Goal: Task Accomplishment & Management: Use online tool/utility

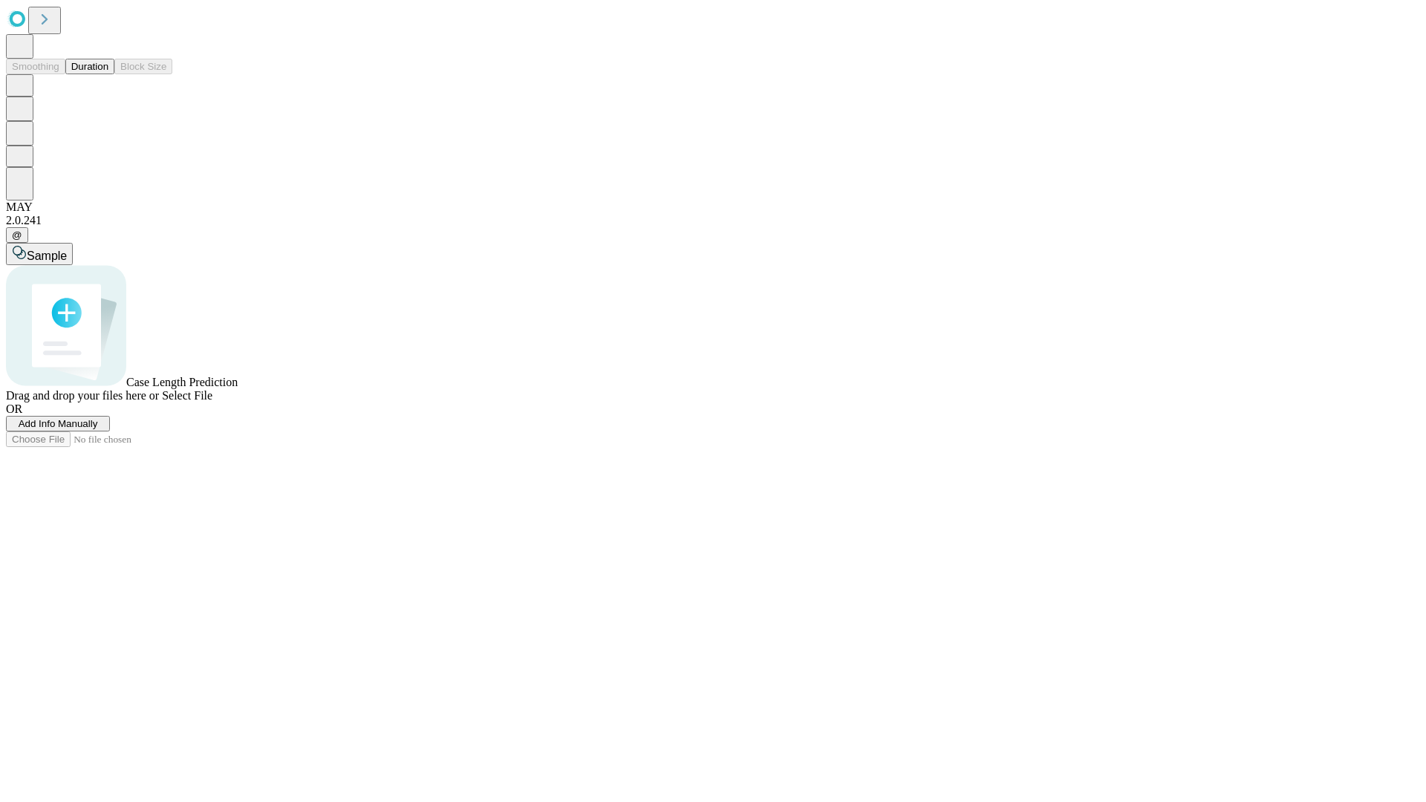
click at [108, 74] on button "Duration" at bounding box center [89, 67] width 49 height 16
click at [98, 429] on span "Add Info Manually" at bounding box center [58, 423] width 79 height 11
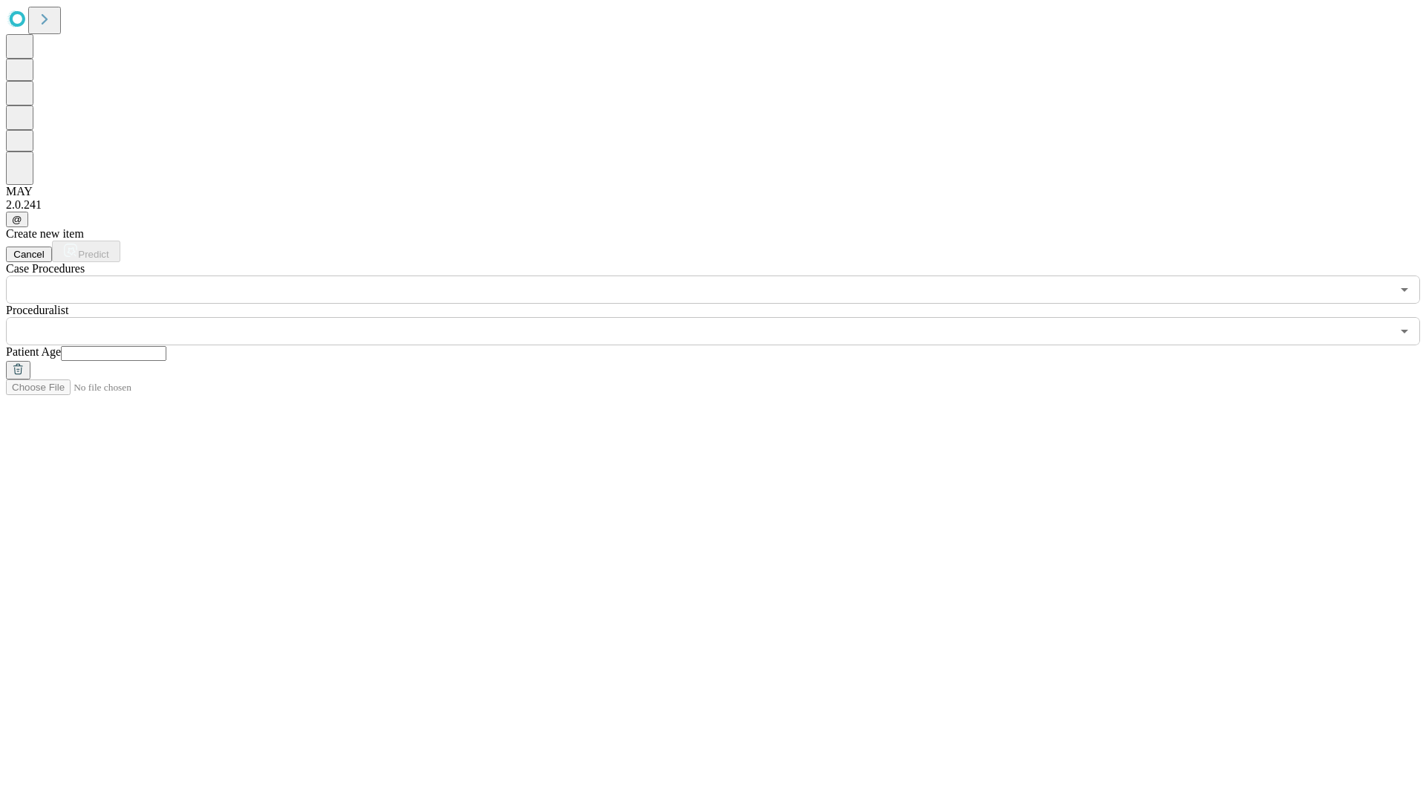
click at [166, 346] on input "text" at bounding box center [113, 353] width 105 height 15
type input "**"
click at [724, 317] on input "text" at bounding box center [698, 331] width 1385 height 28
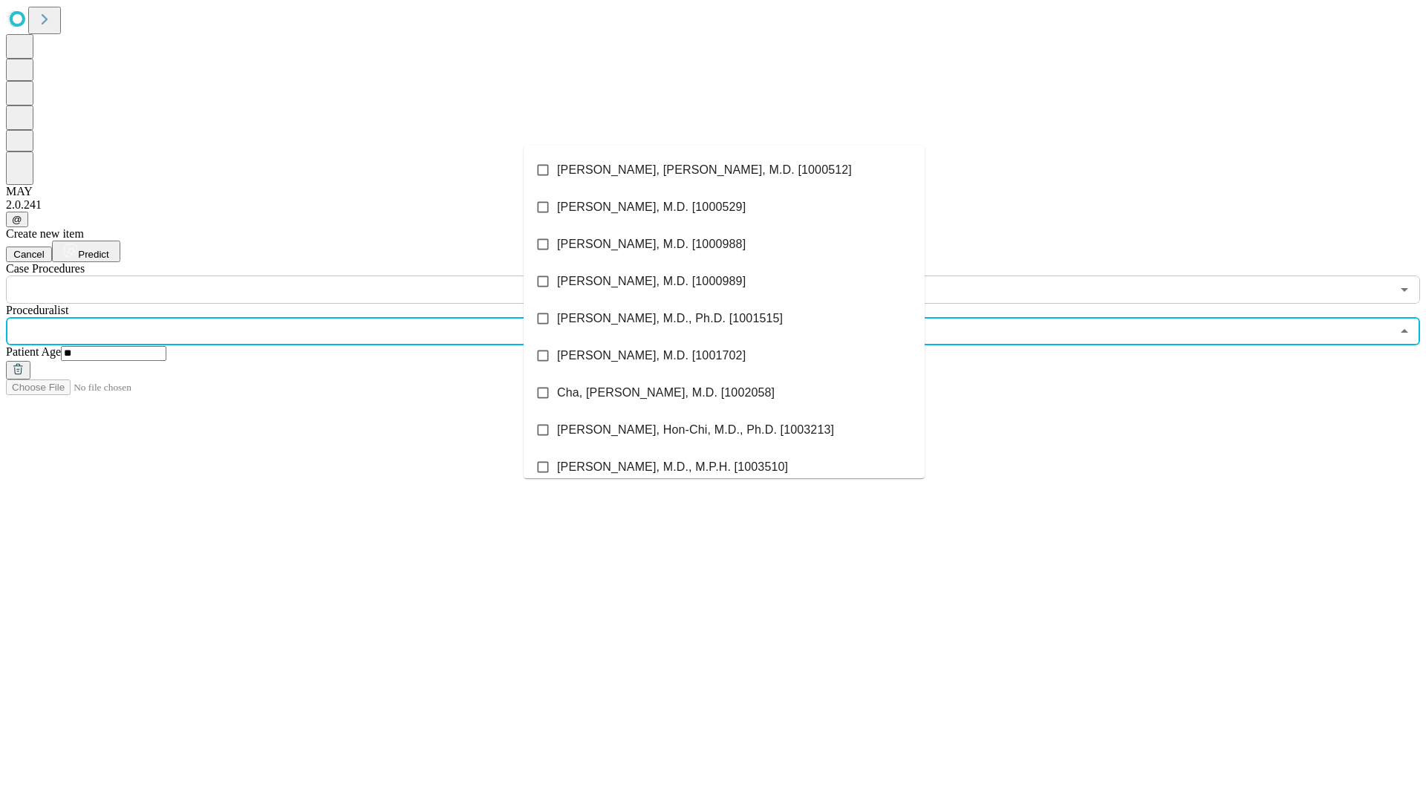
click at [724, 170] on li "[PERSON_NAME], [PERSON_NAME], M.D. [1000512]" at bounding box center [724, 170] width 401 height 37
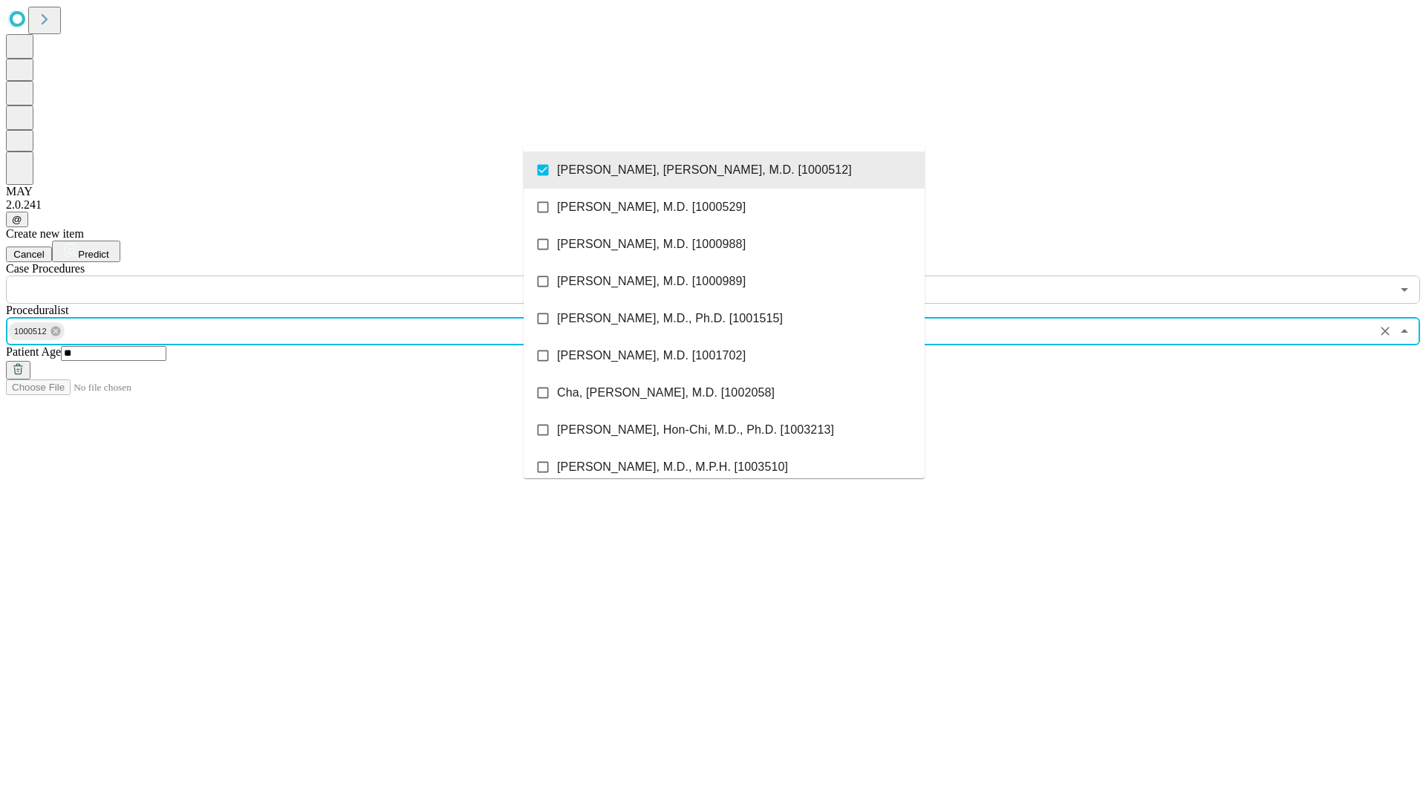
click at [312, 276] on input "text" at bounding box center [698, 290] width 1385 height 28
